Goal: Task Accomplishment & Management: Manage account settings

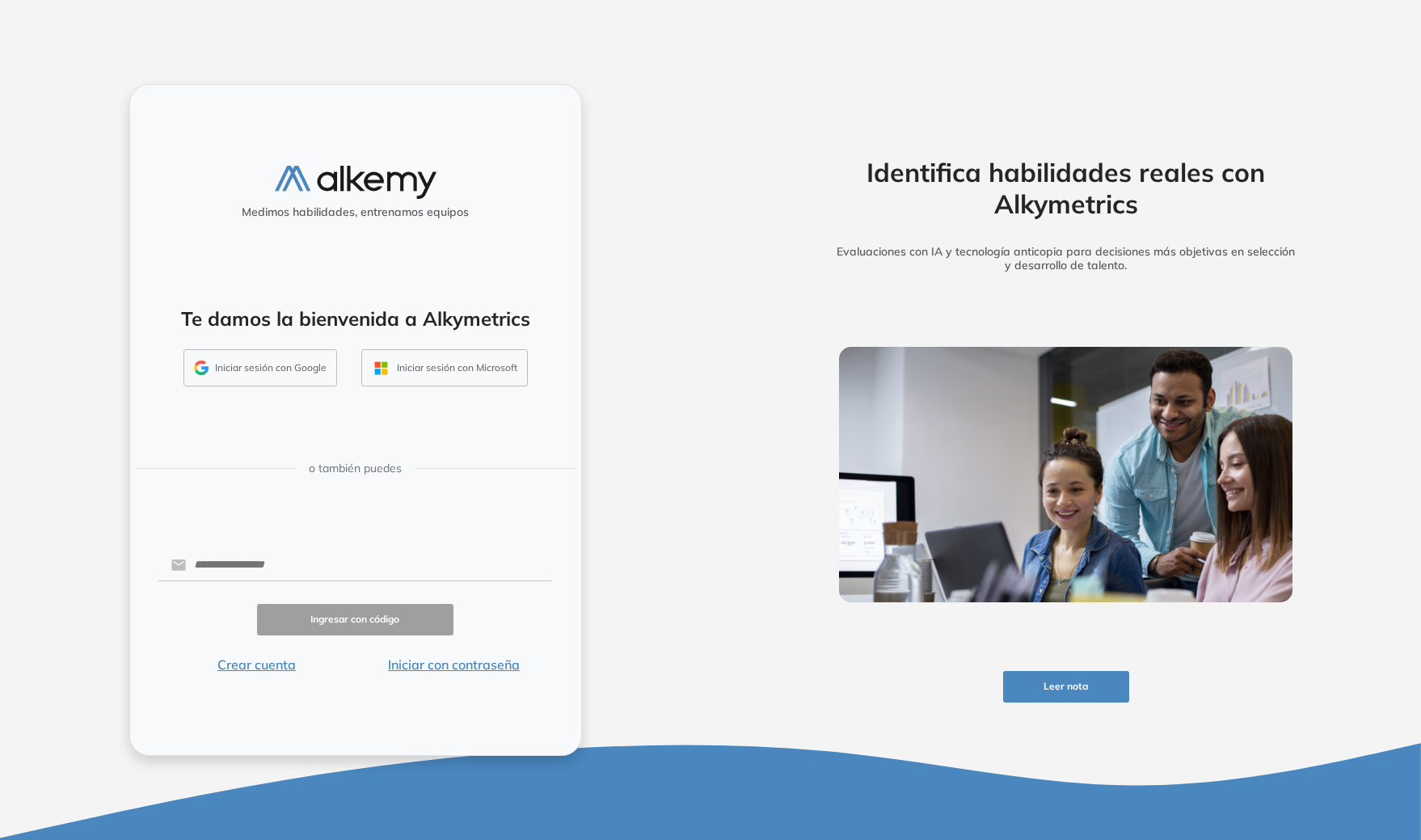
click at [256, 370] on button "Iniciar sesión con Google" at bounding box center [260, 368] width 154 height 37
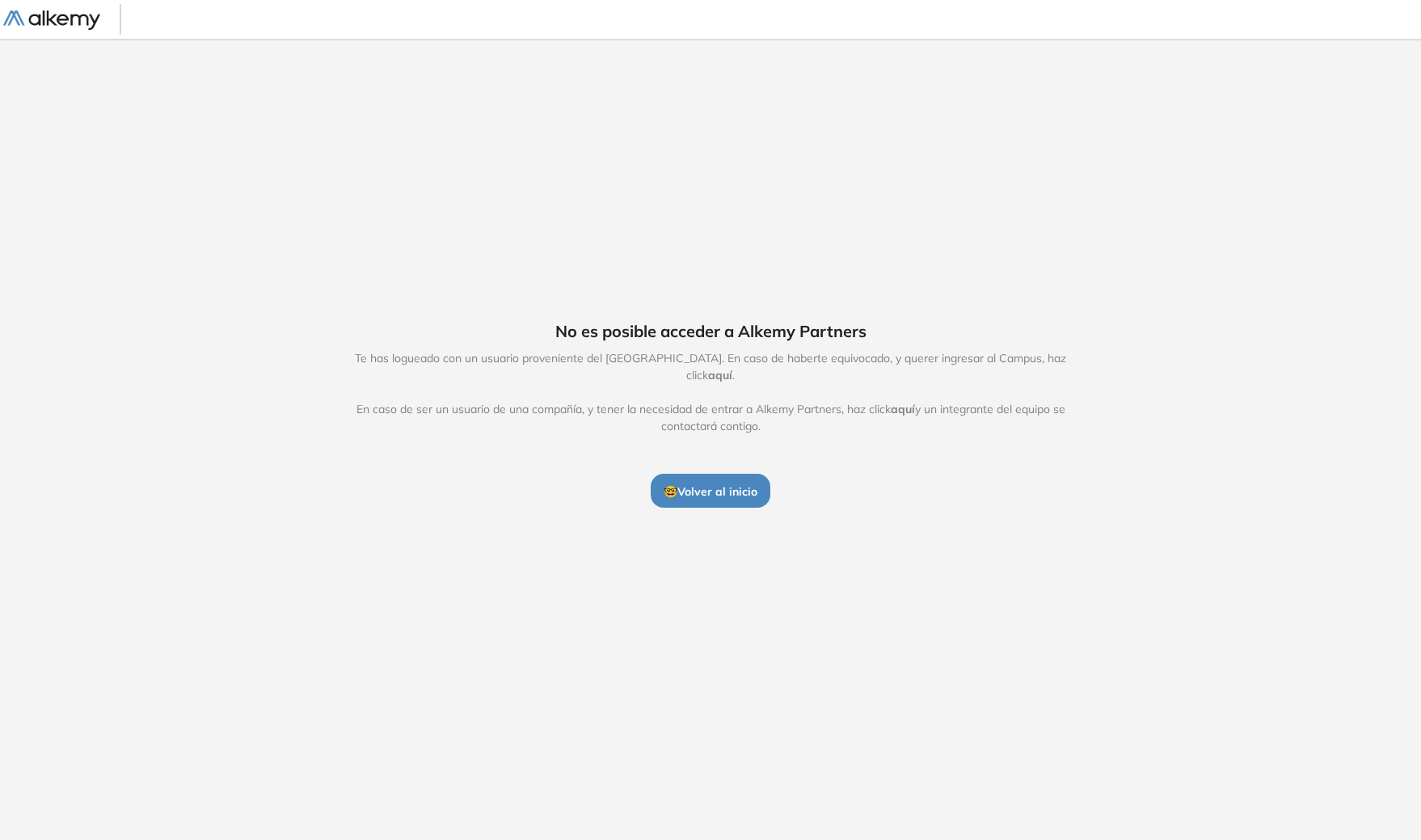
click at [1197, 412] on div "No es posible acceder a Alkemy Partners Te has logueado con un usuario provenie…" at bounding box center [710, 413] width 1421 height 749
click at [736, 485] on span "🤓 Volver al inicio" at bounding box center [711, 491] width 94 height 15
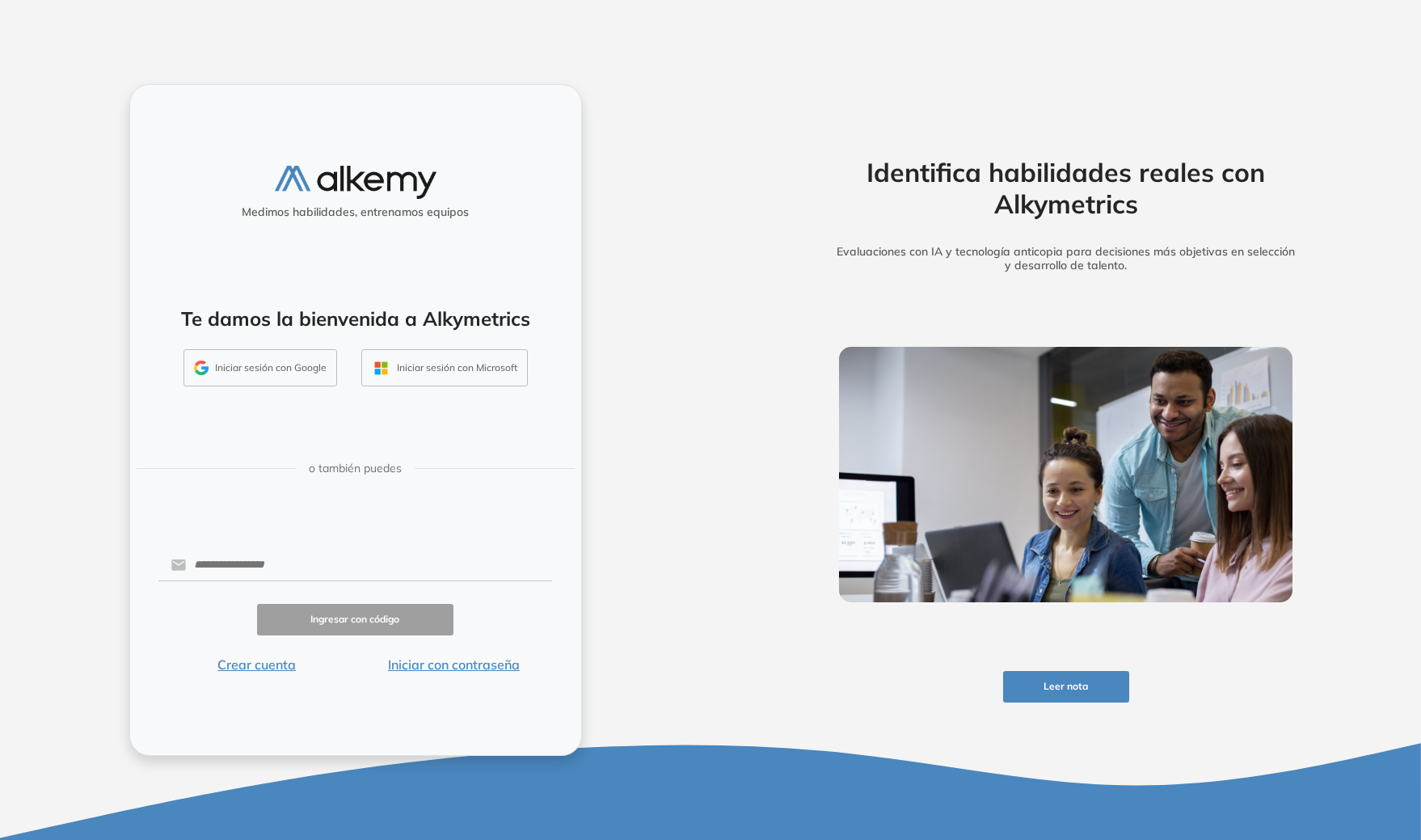
click at [262, 368] on button "Iniciar sesión con Google" at bounding box center [260, 368] width 154 height 37
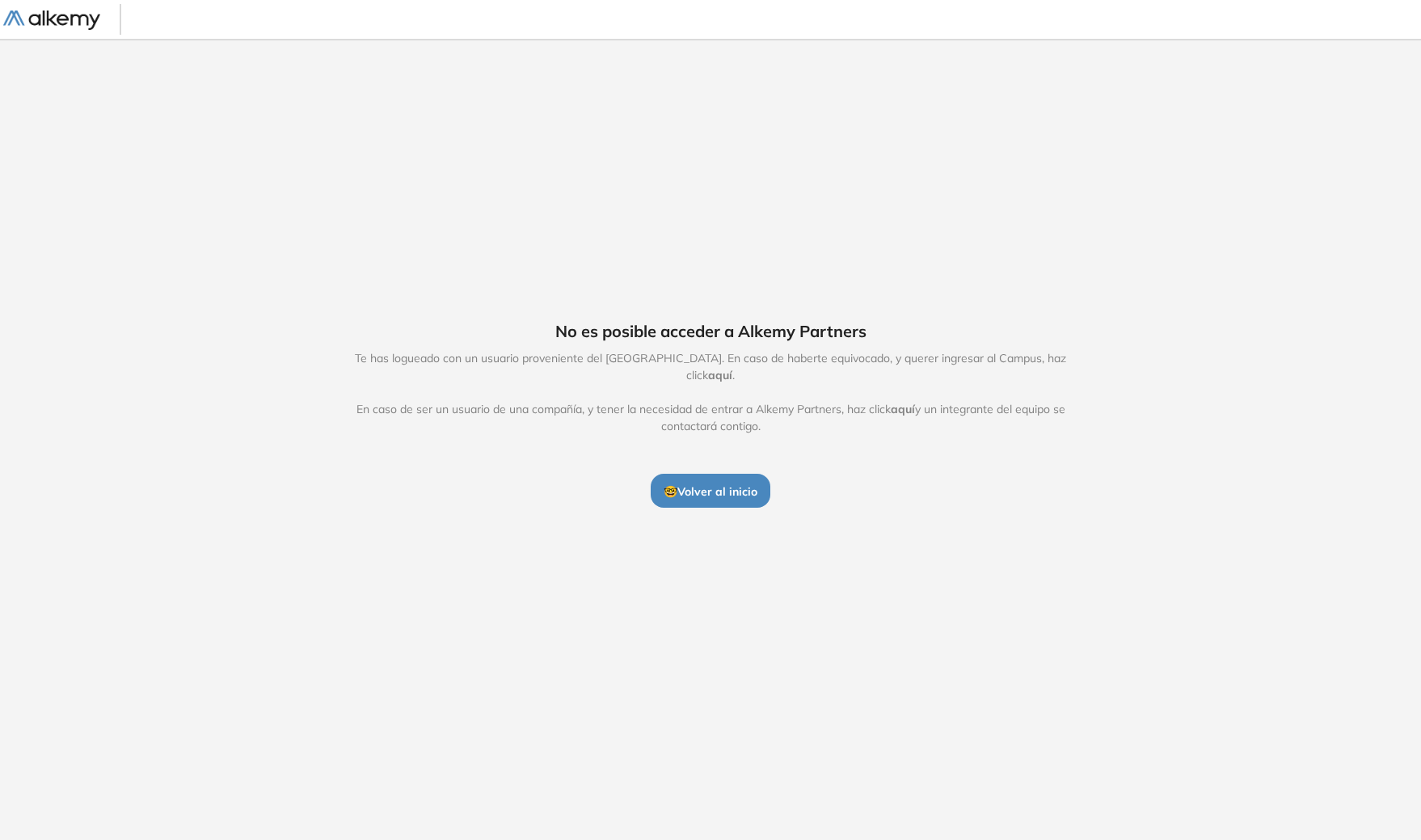
click at [733, 371] on span "aquí" at bounding box center [720, 375] width 24 height 15
